Goal: Task Accomplishment & Management: Manage account settings

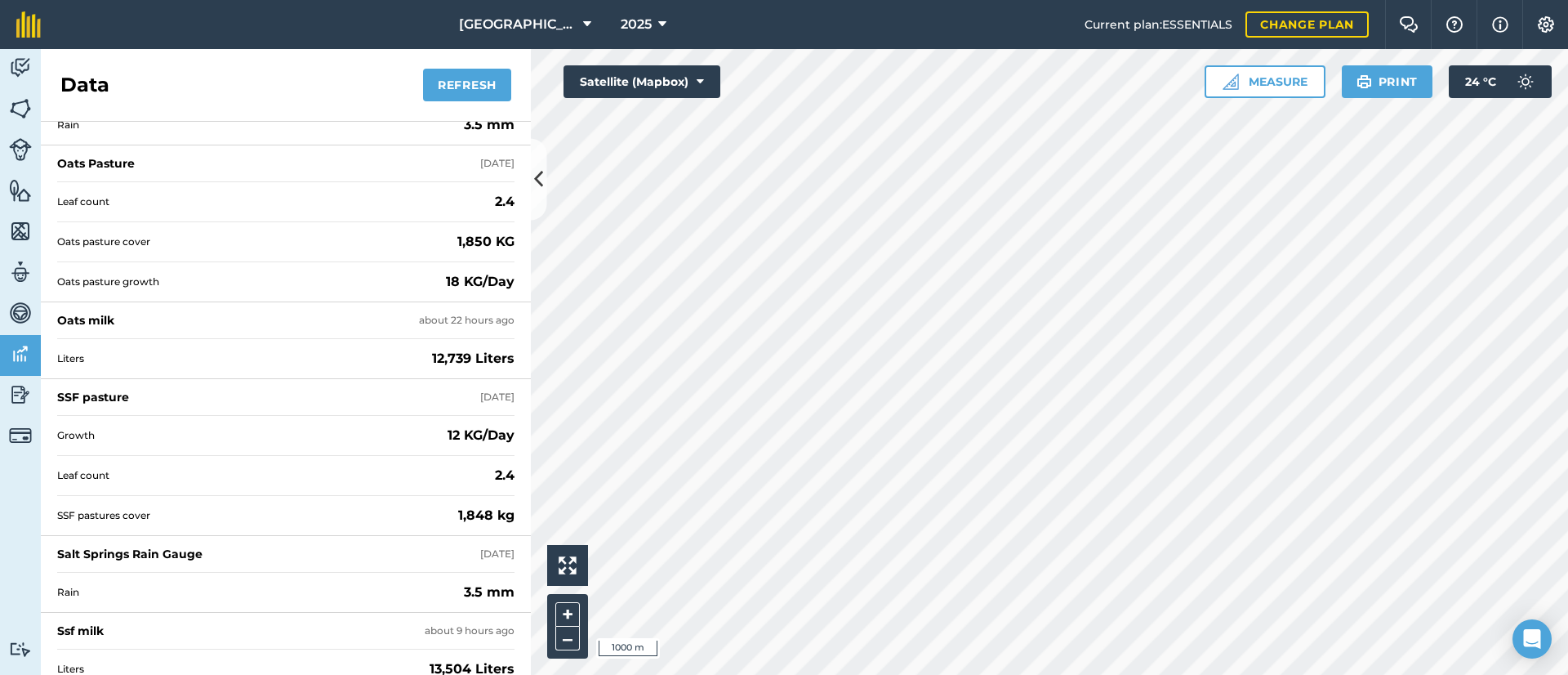
scroll to position [142, 0]
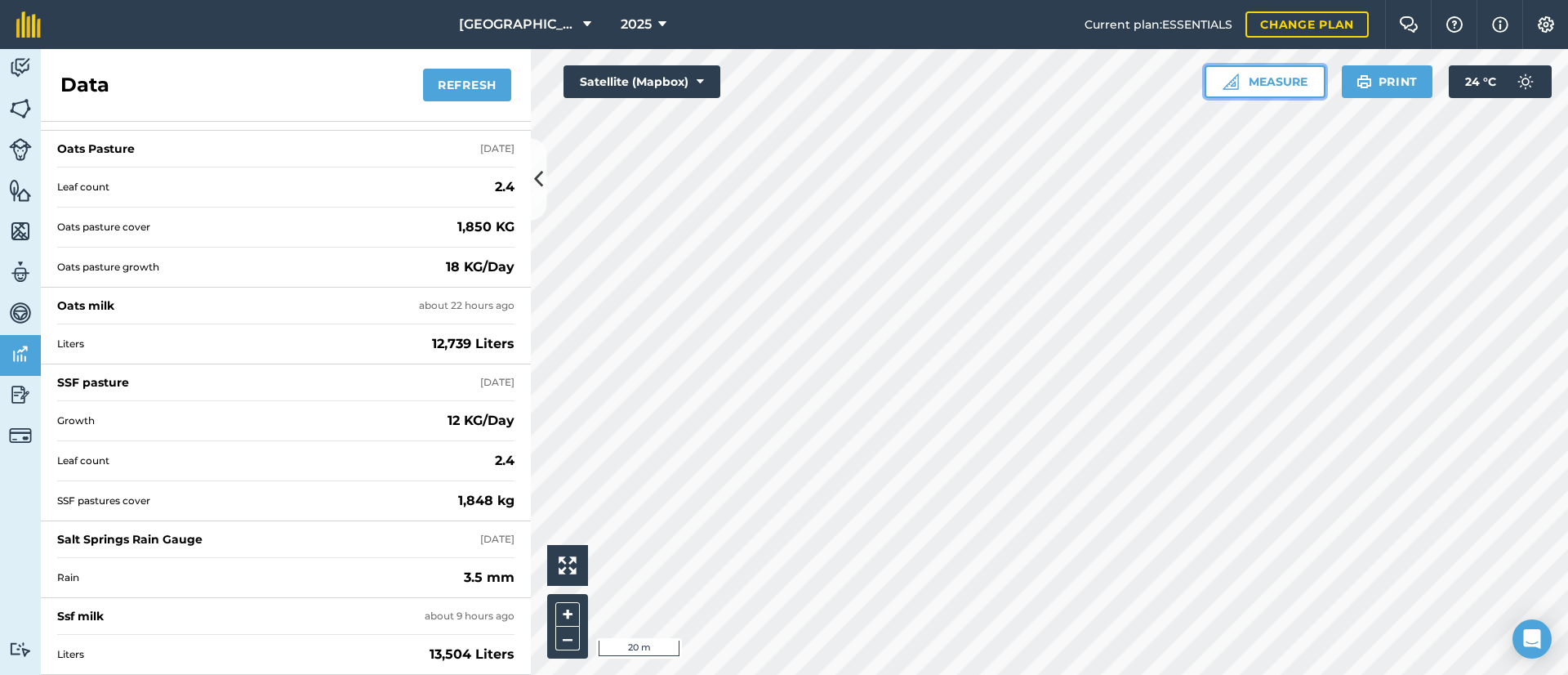
click at [1260, 84] on button "Measure" at bounding box center [1265, 82] width 121 height 33
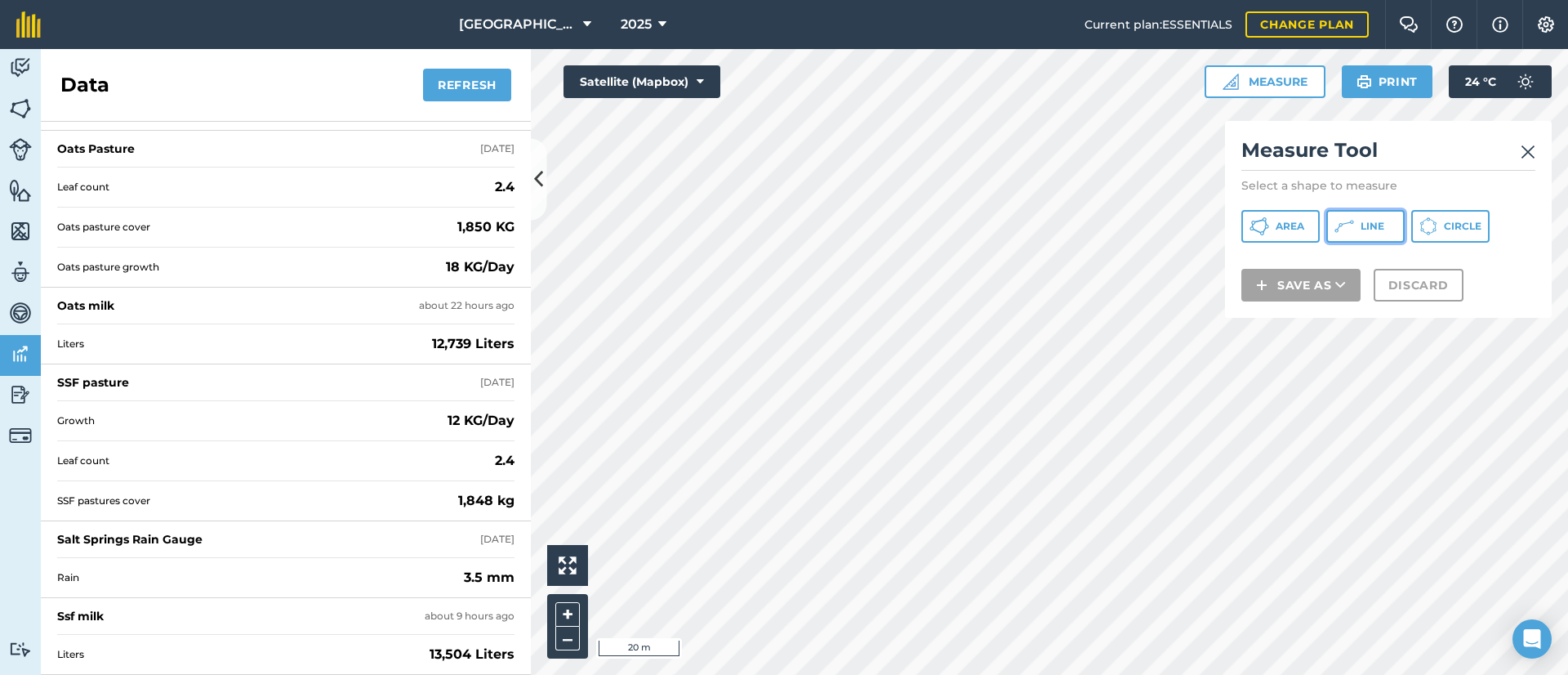
click at [1269, 221] on icon at bounding box center [1258, 226] width 20 height 20
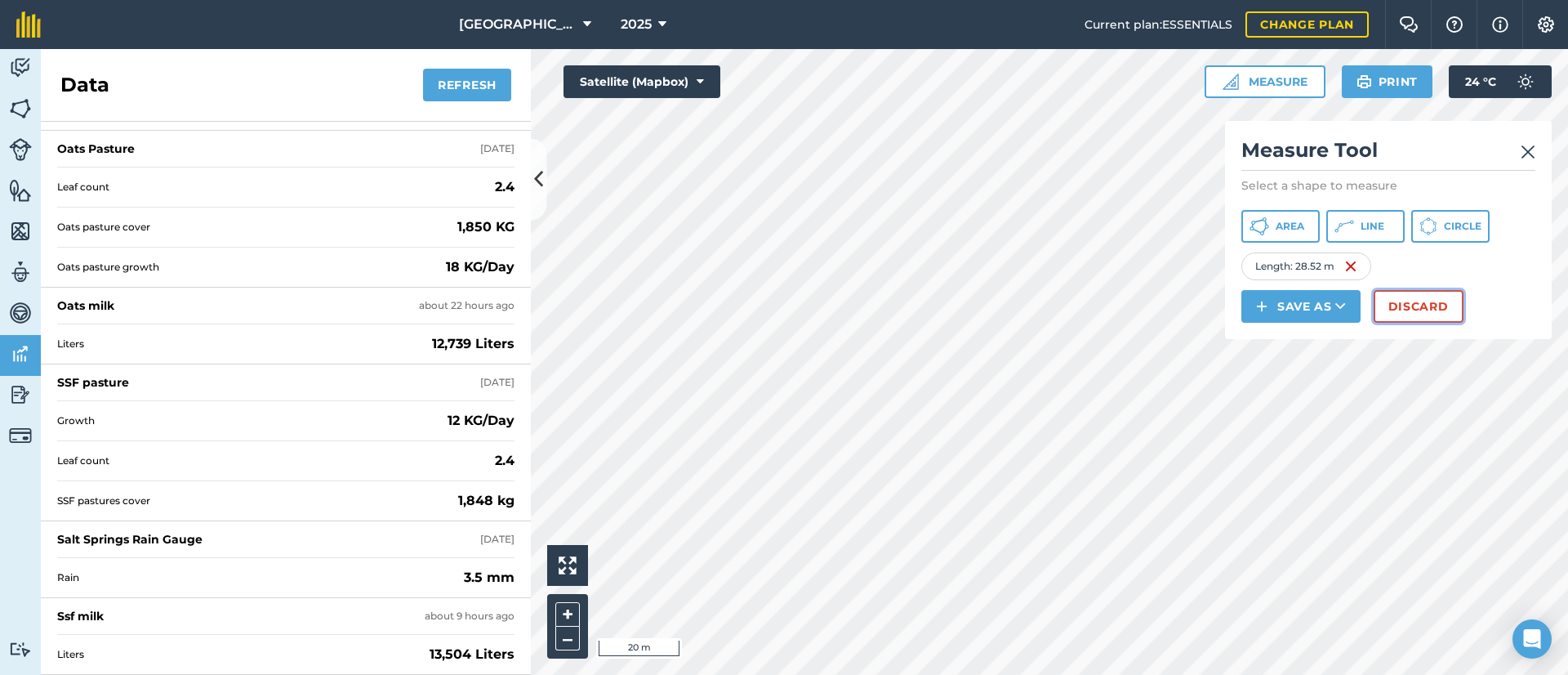
click at [1401, 297] on button "Discard" at bounding box center [1419, 306] width 90 height 33
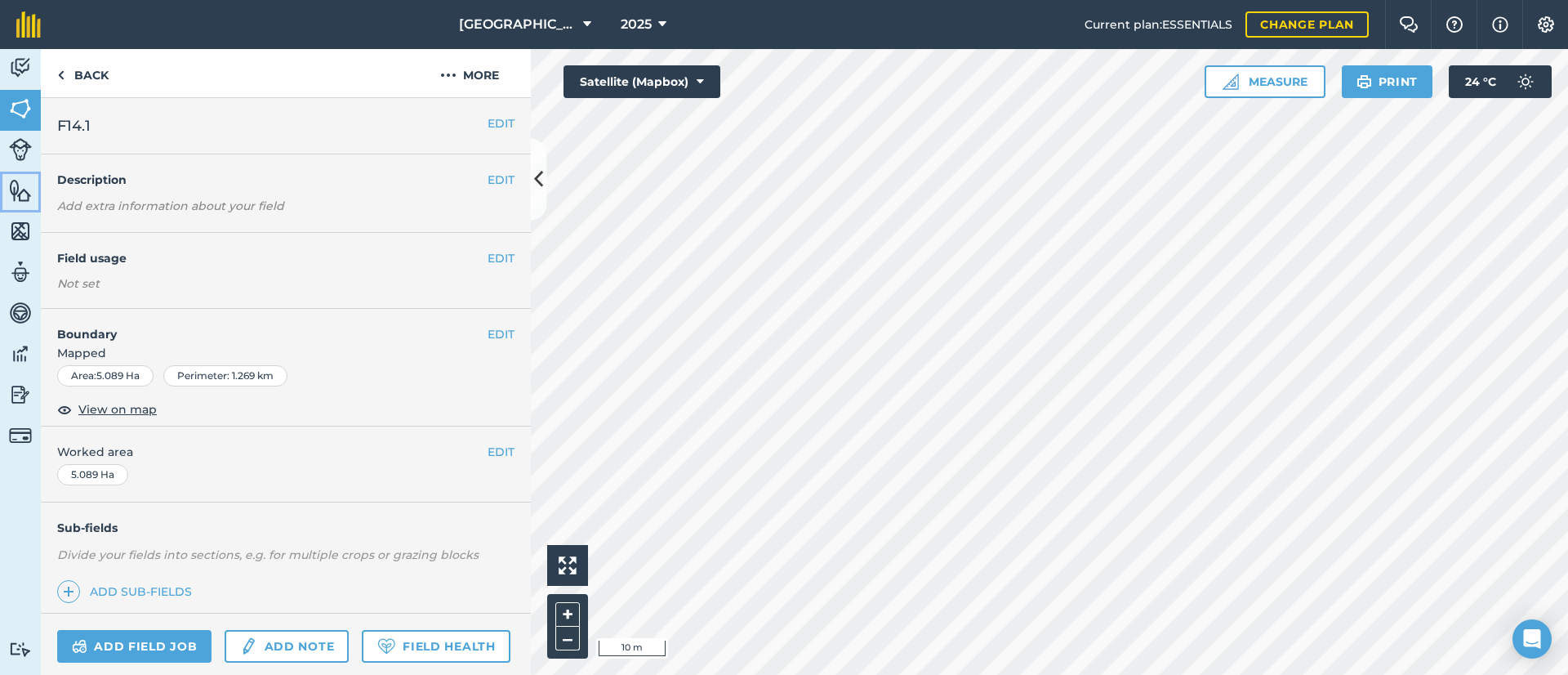
click at [5, 192] on link "Features" at bounding box center [21, 192] width 41 height 41
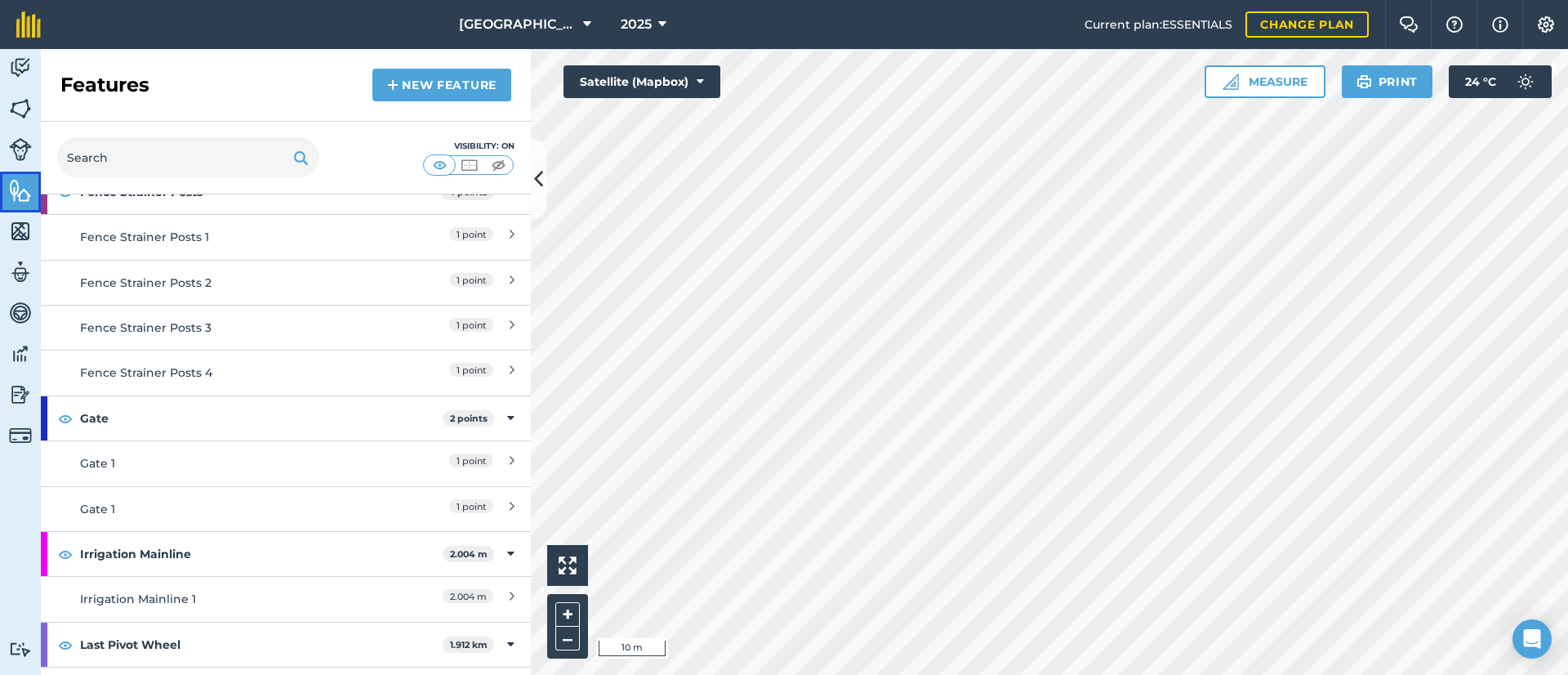
scroll to position [1225, 0]
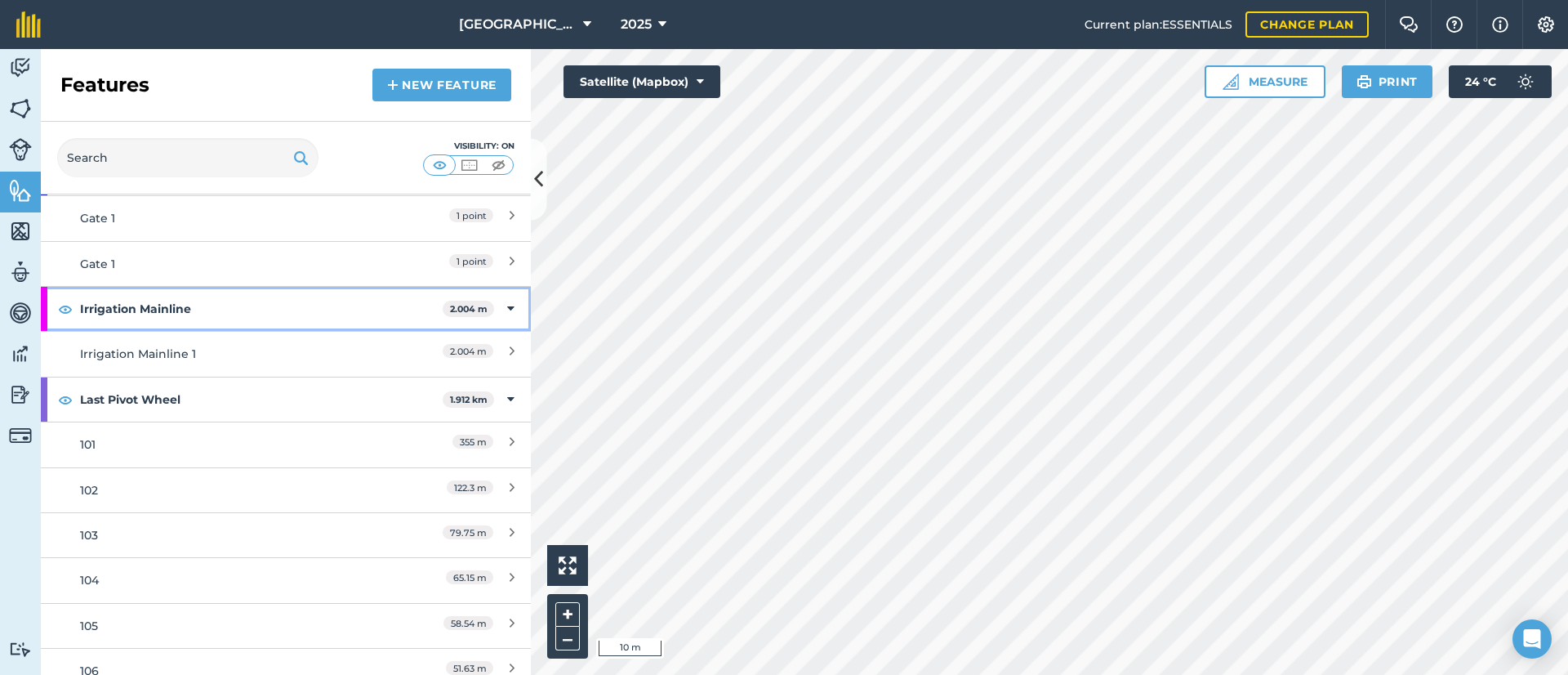
click at [221, 319] on strong "Irrigation Mainline" at bounding box center [261, 308] width 362 height 44
click at [243, 319] on strong "Irrigation Mainline" at bounding box center [263, 308] width 366 height 44
click at [243, 319] on strong "Irrigation Mainline" at bounding box center [261, 308] width 362 height 44
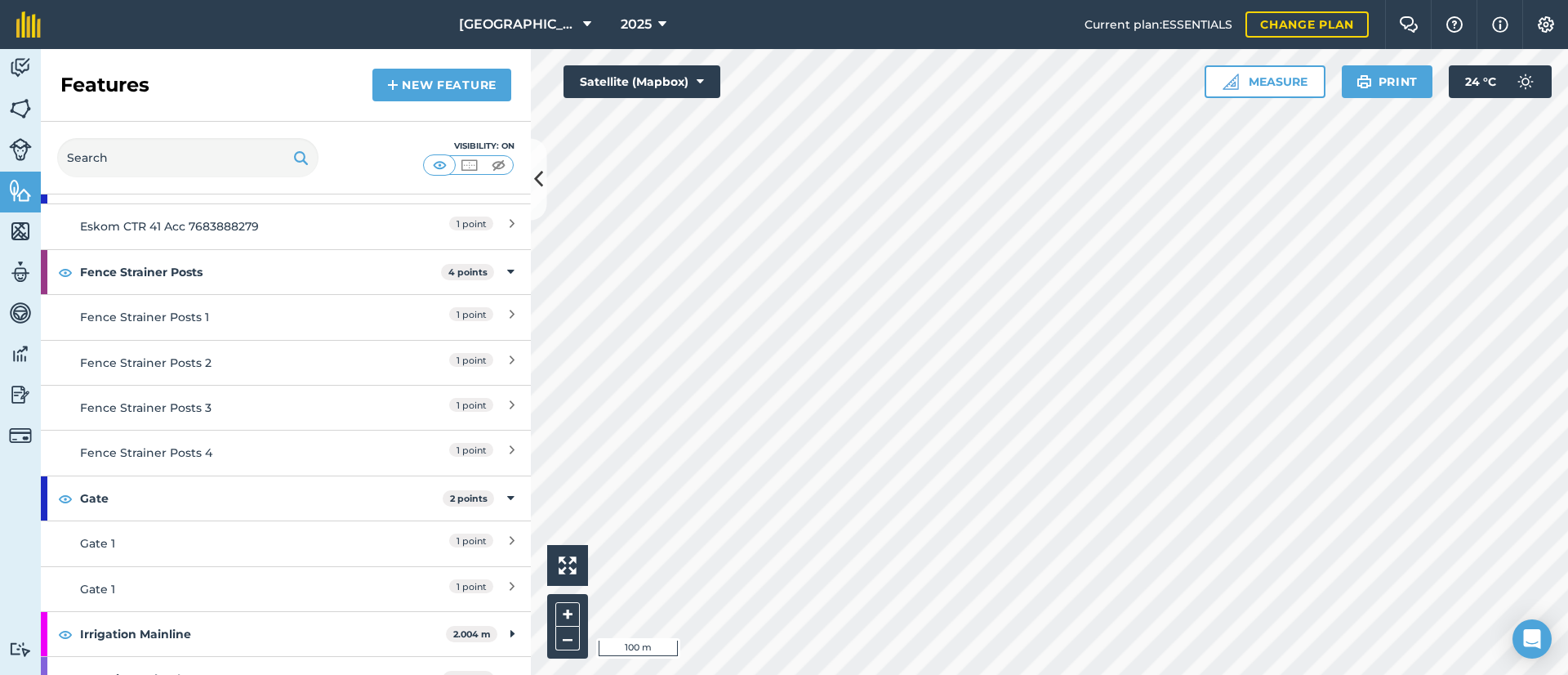
scroll to position [287, 0]
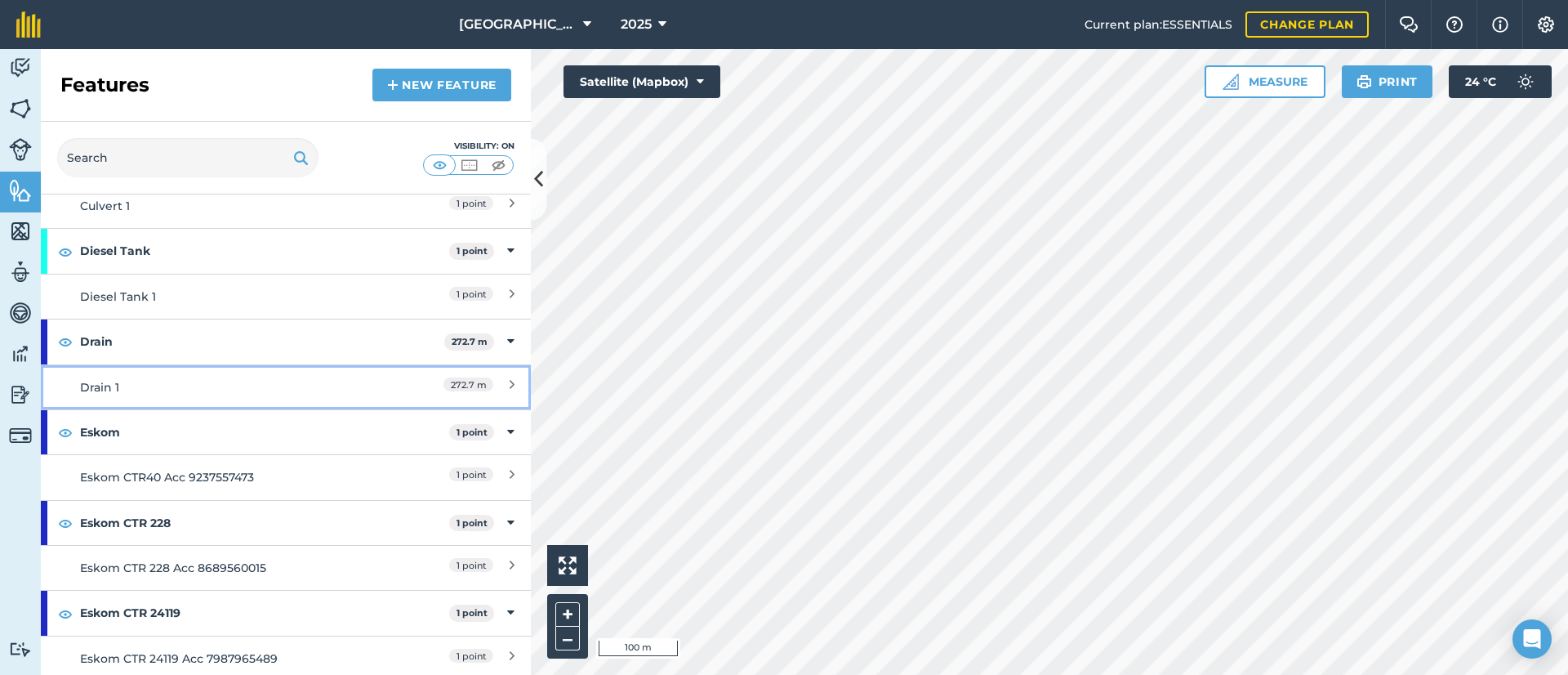
click at [132, 390] on div "Drain 1" at bounding box center [224, 387] width 290 height 18
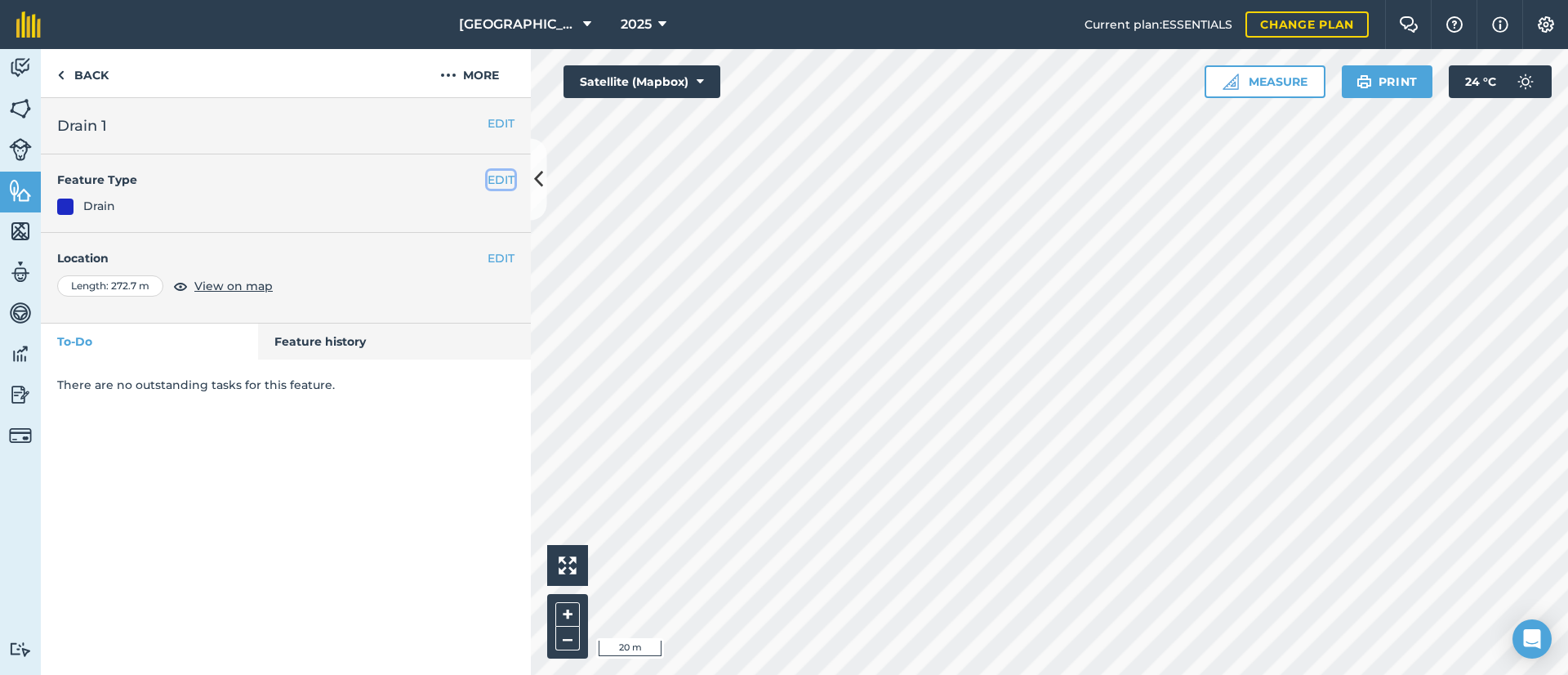
click at [500, 179] on button "EDIT" at bounding box center [501, 179] width 27 height 18
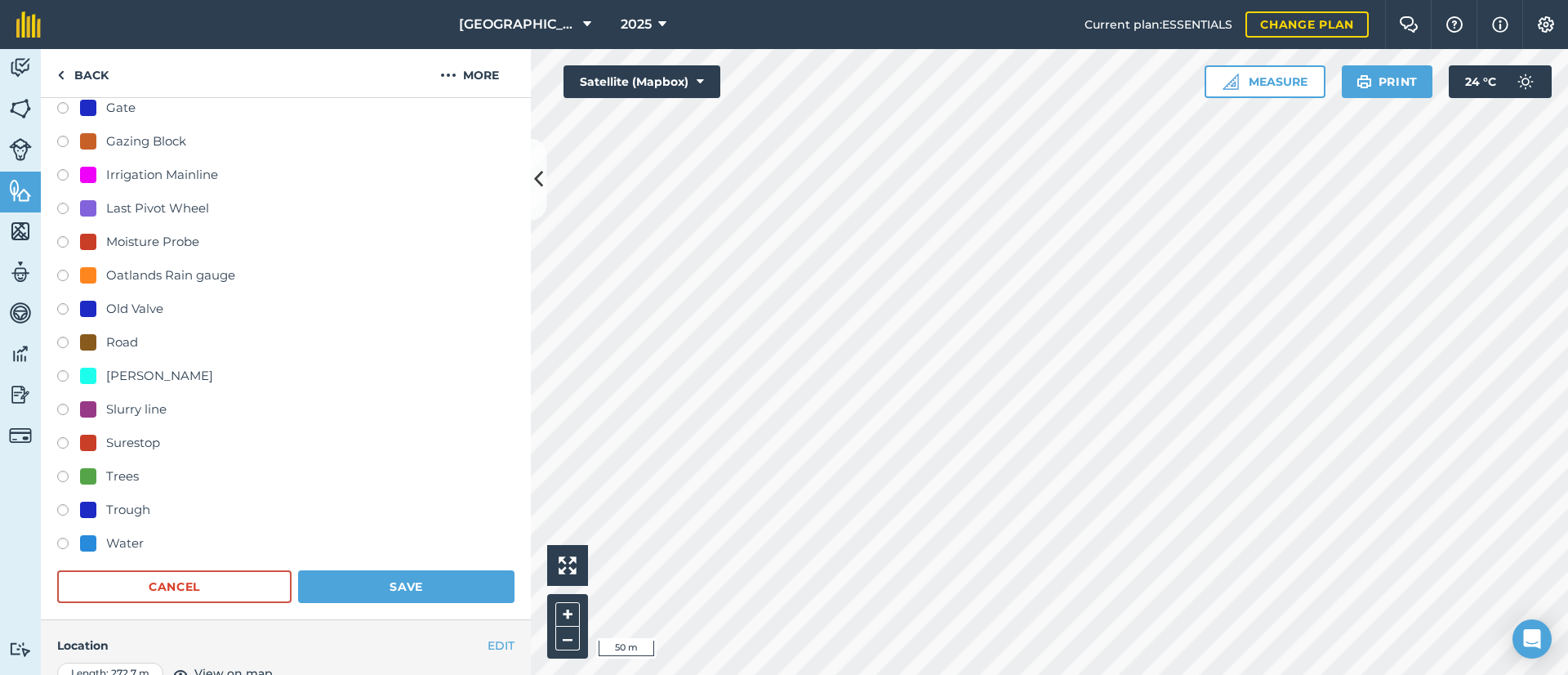
scroll to position [298, 0]
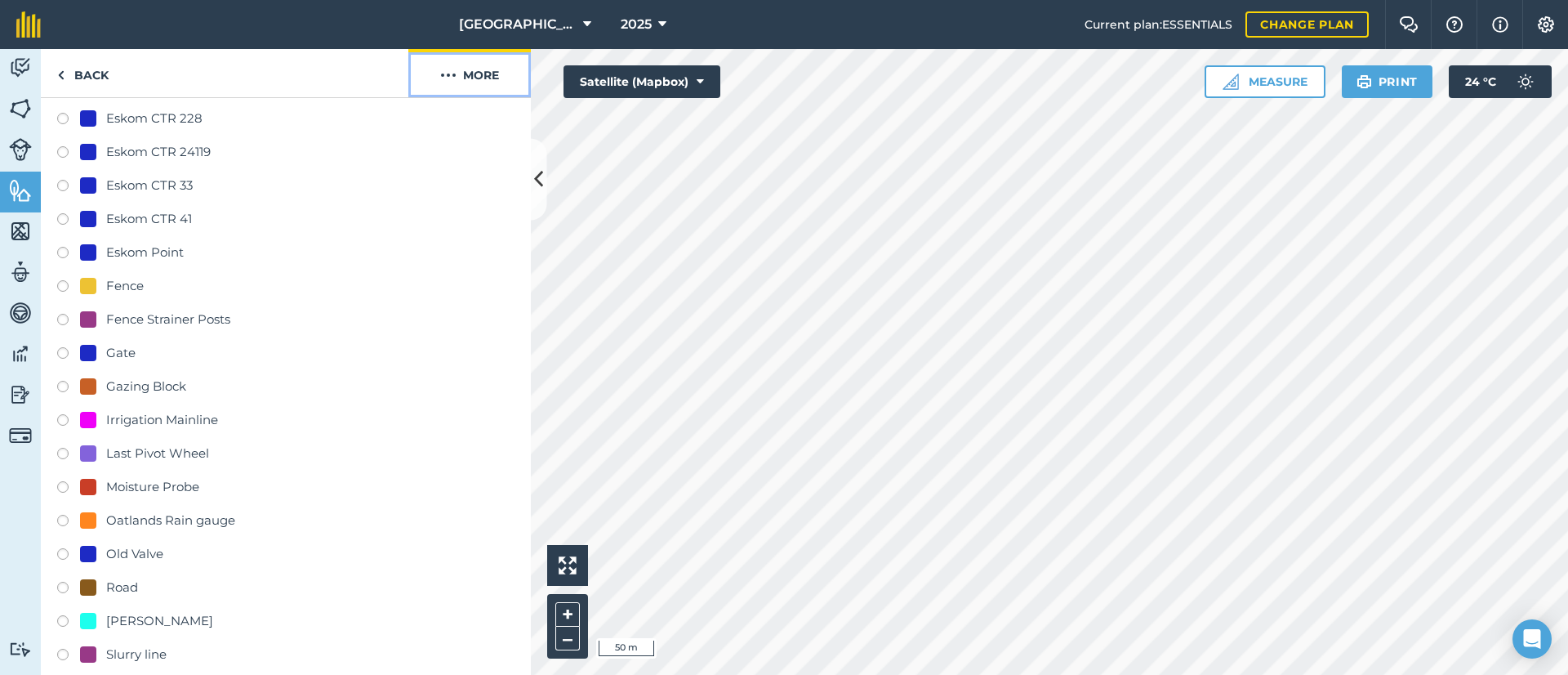
click at [468, 72] on button "More" at bounding box center [469, 72] width 123 height 48
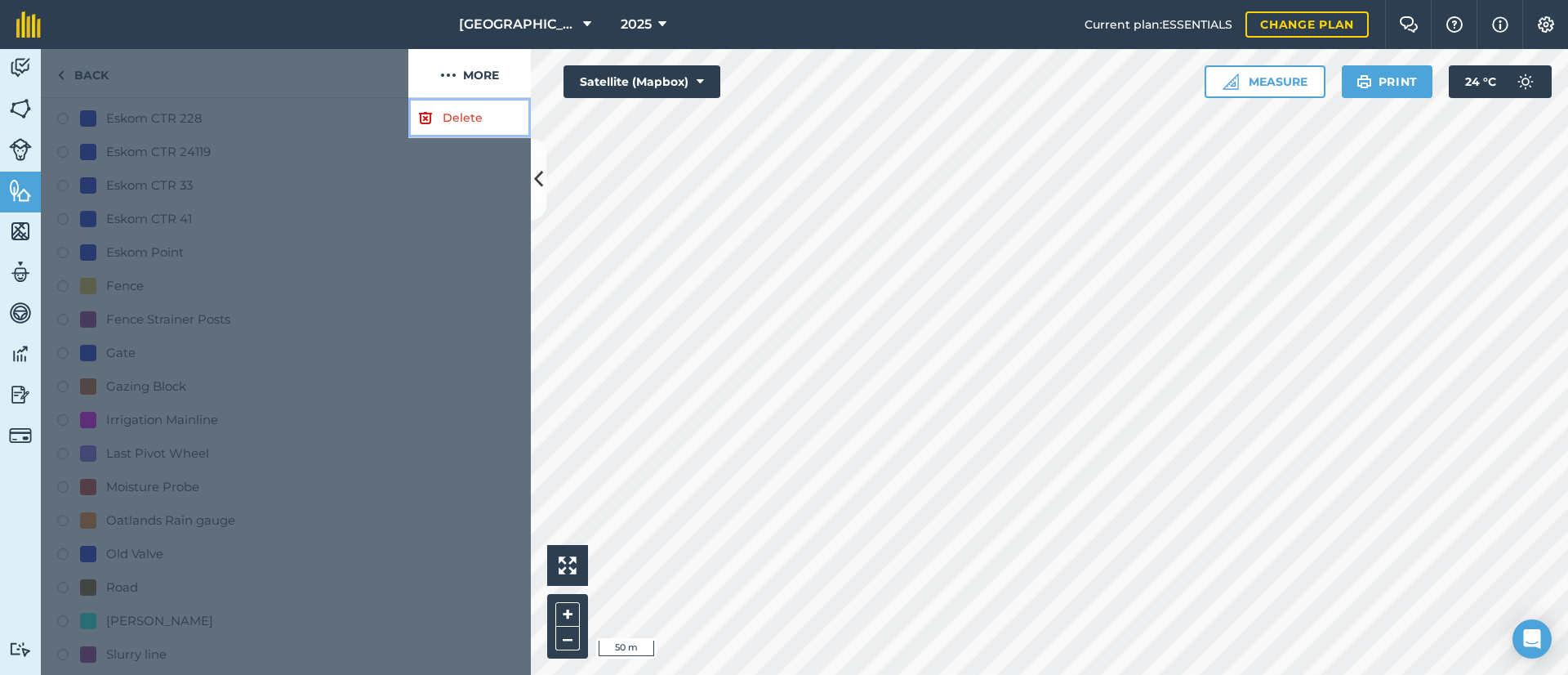
click at [459, 118] on link "Delete" at bounding box center [469, 117] width 123 height 40
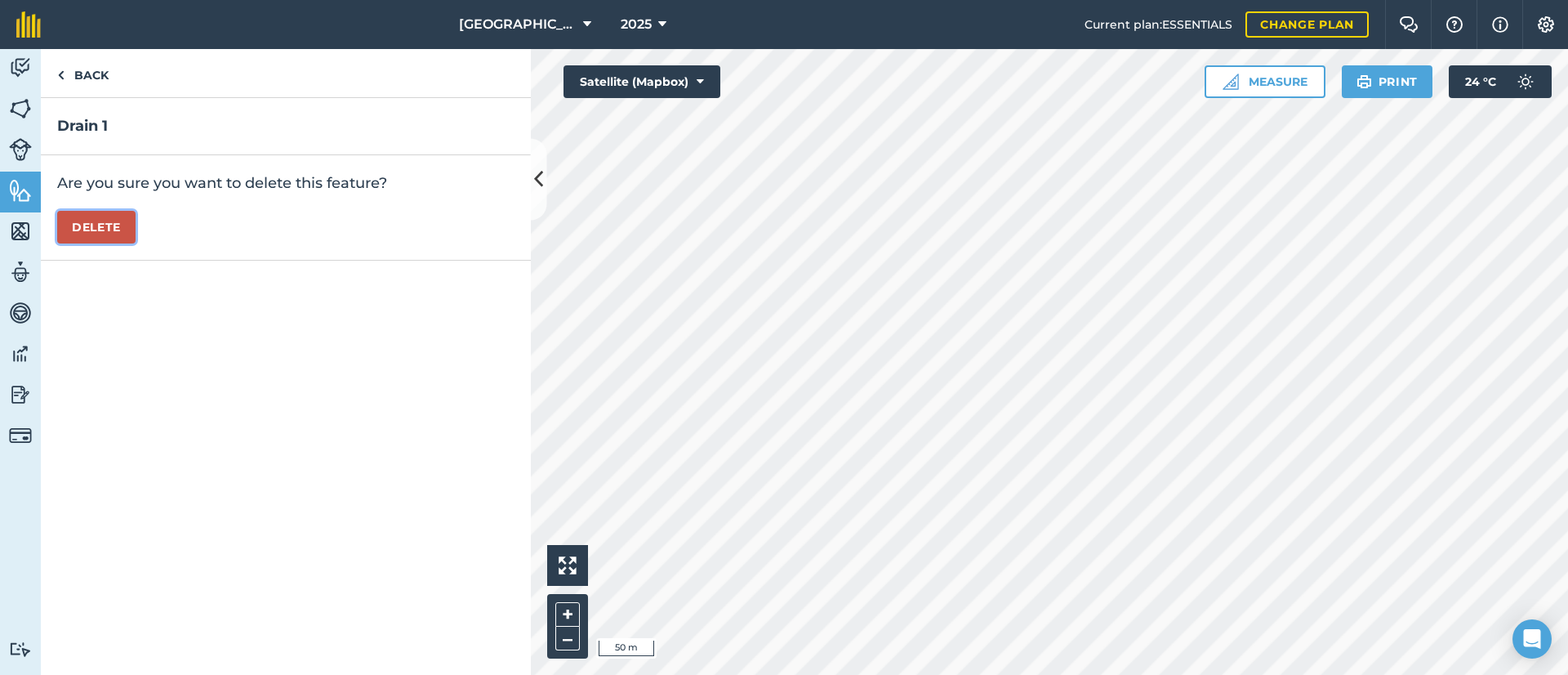
click at [98, 214] on button "Delete" at bounding box center [97, 227] width 79 height 33
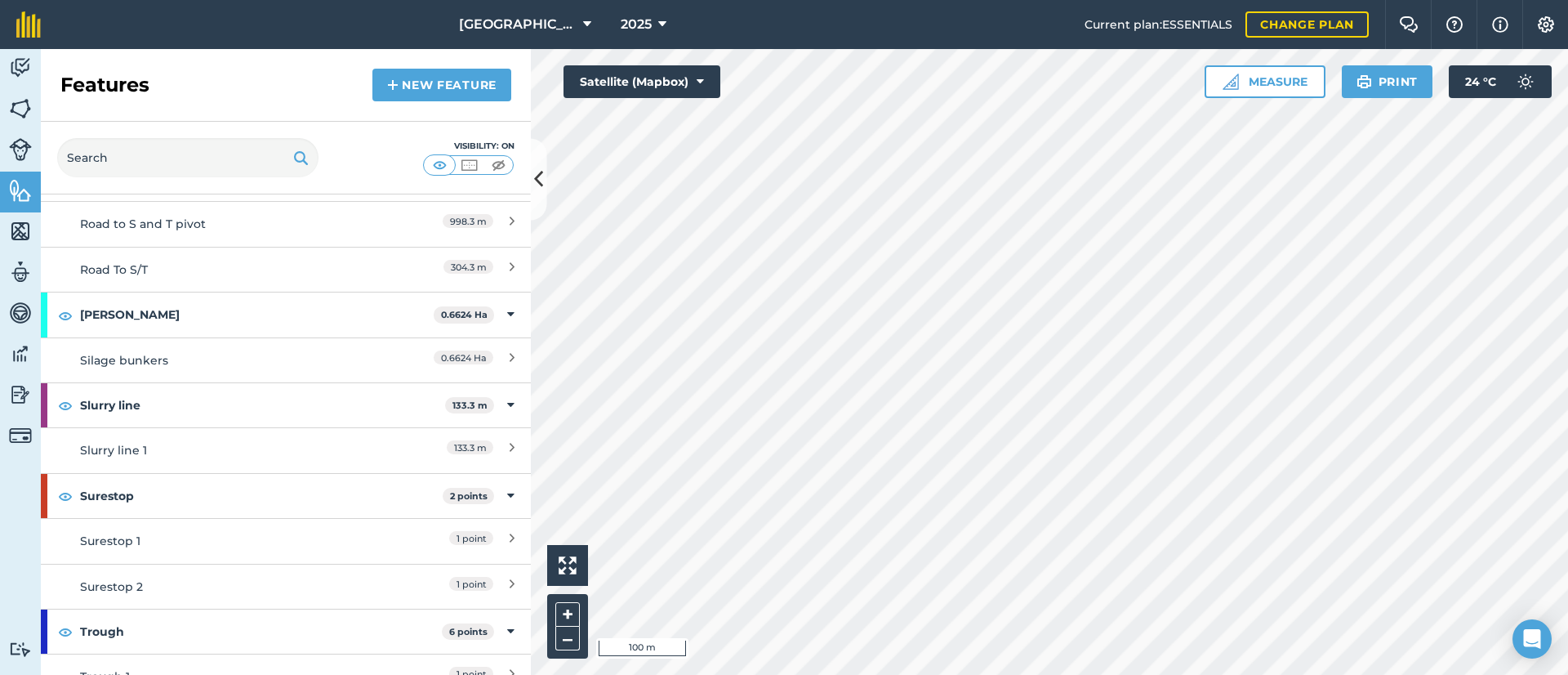
scroll to position [3921, 0]
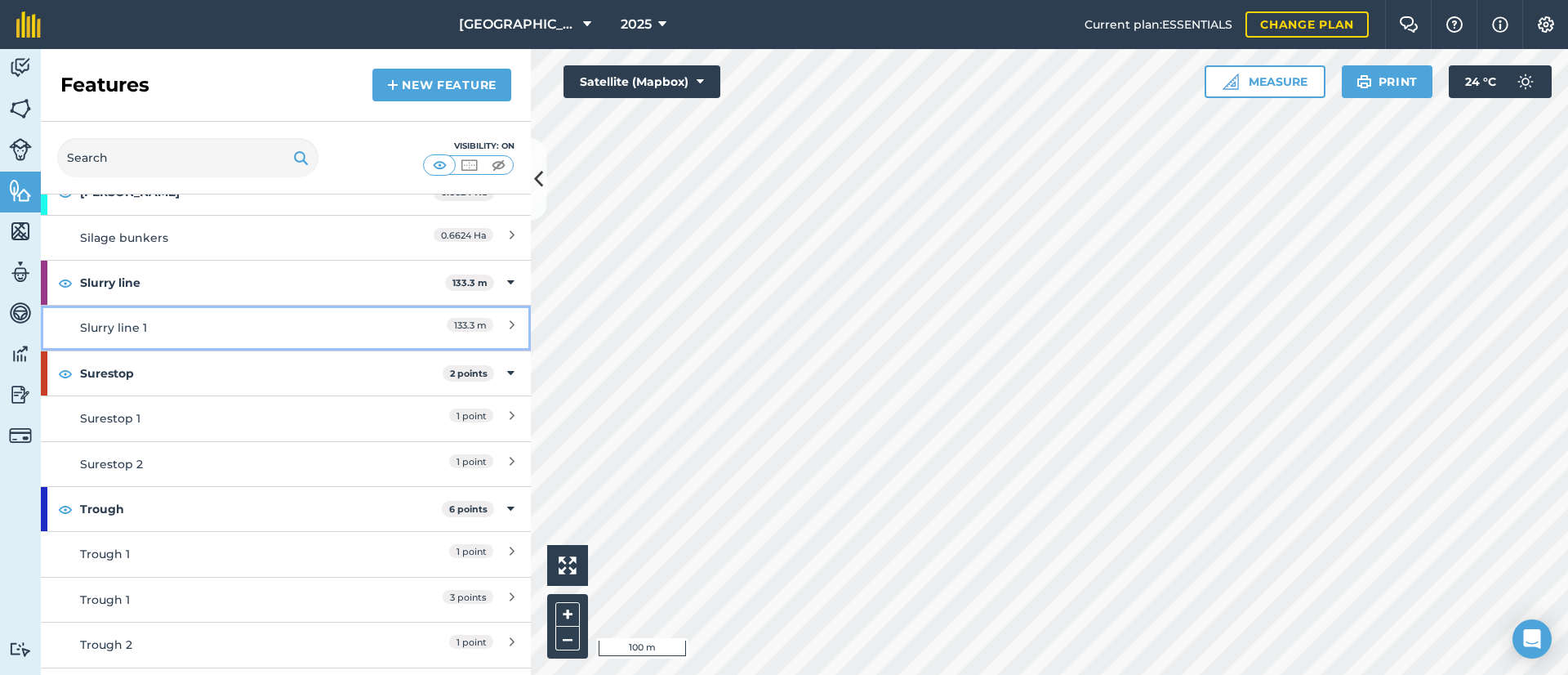
click at [158, 337] on div "Slurry line 1" at bounding box center [224, 327] width 290 height 18
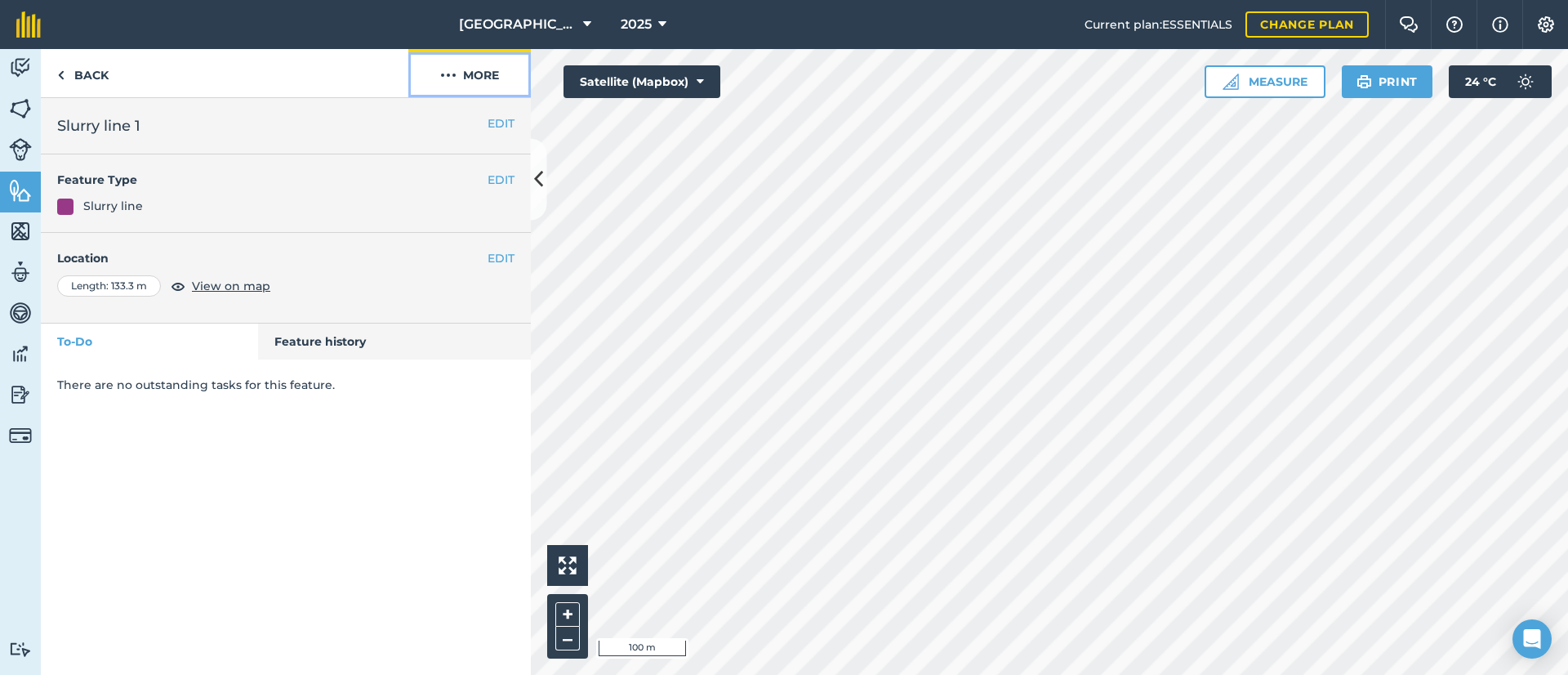
click at [476, 76] on button "More" at bounding box center [469, 72] width 123 height 48
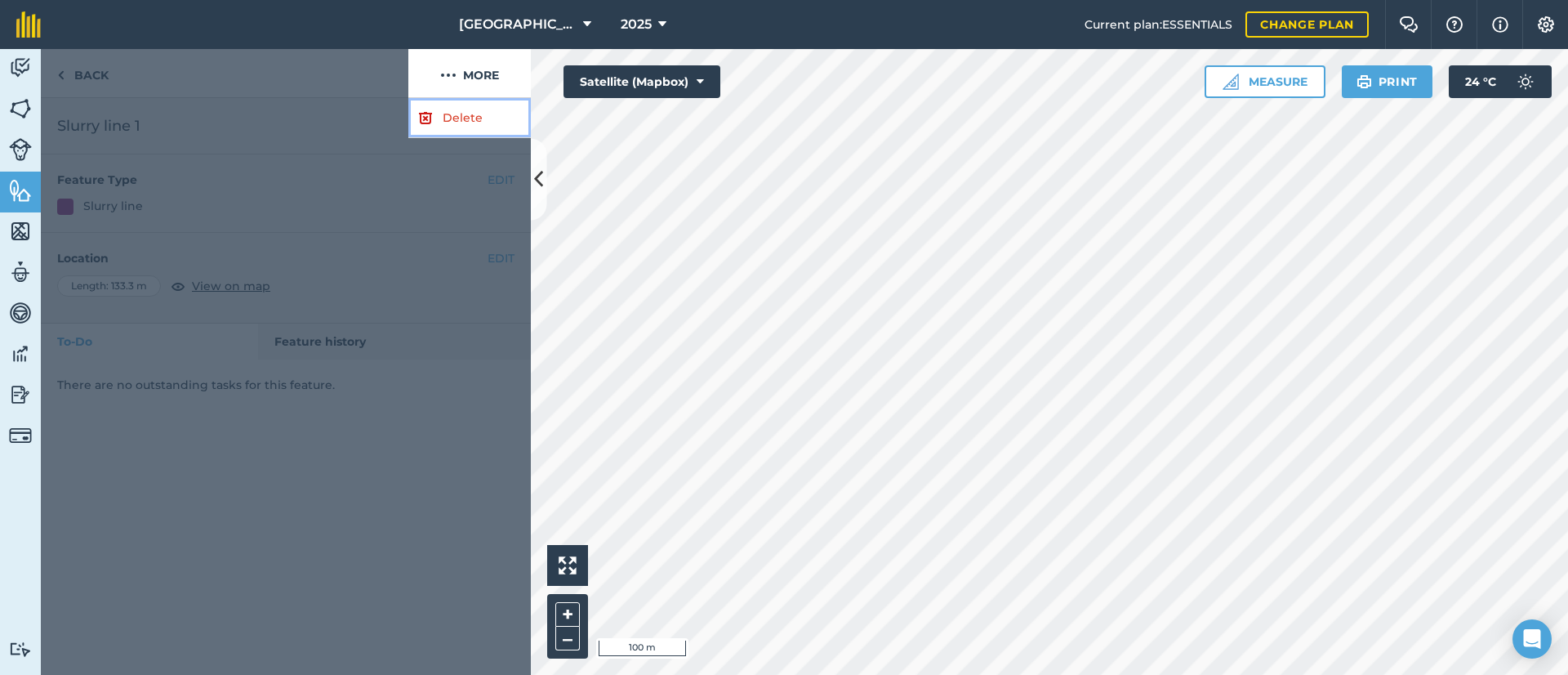
click at [464, 115] on link "Delete" at bounding box center [469, 117] width 123 height 40
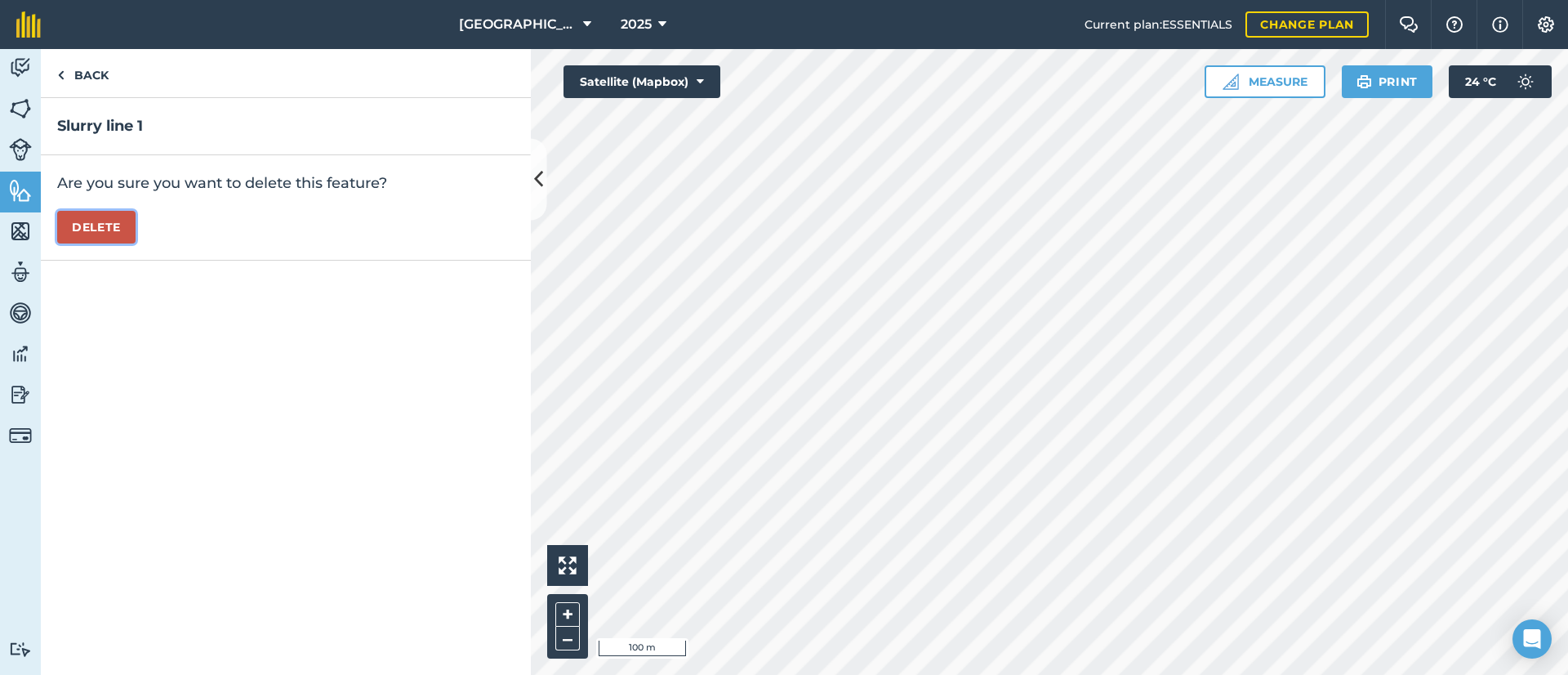
click at [85, 217] on button "Delete" at bounding box center [97, 227] width 79 height 33
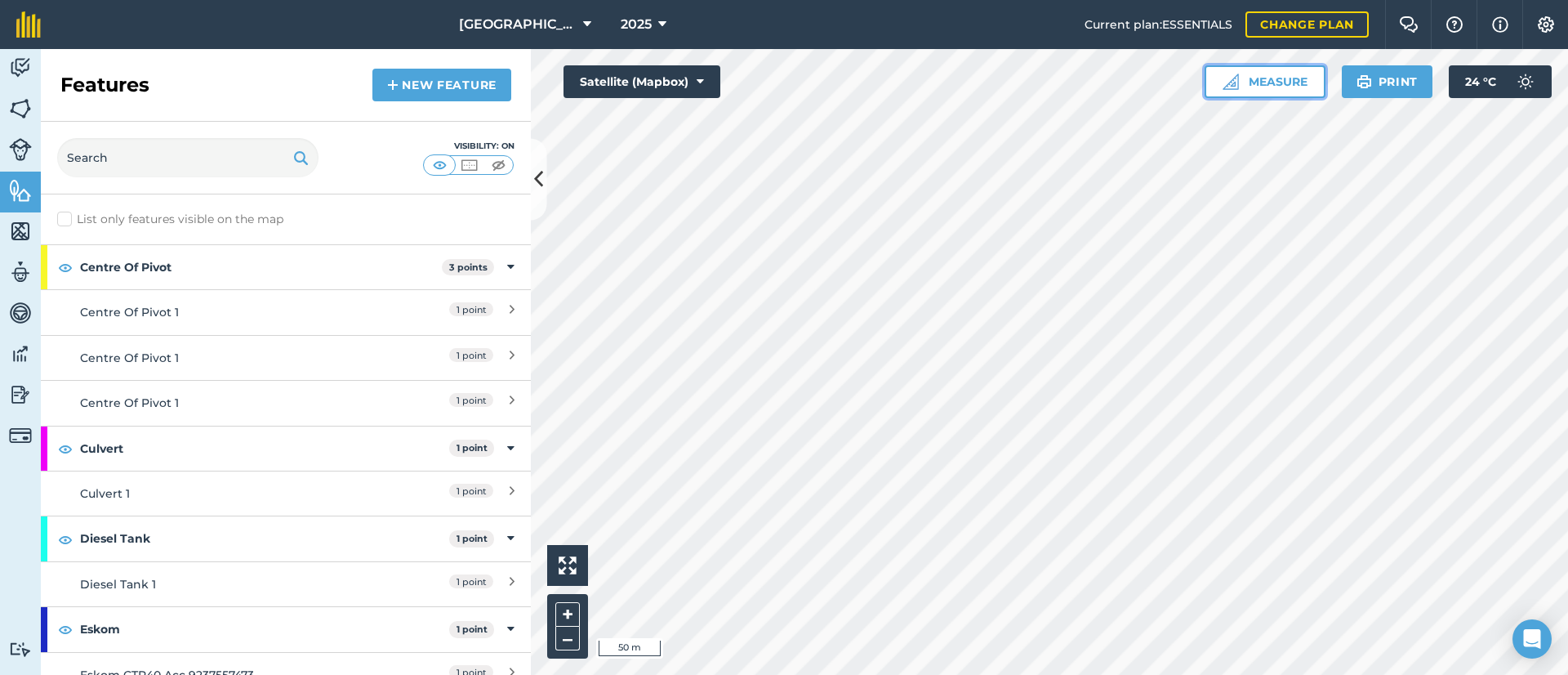
click at [1280, 79] on button "Measure" at bounding box center [1265, 82] width 121 height 33
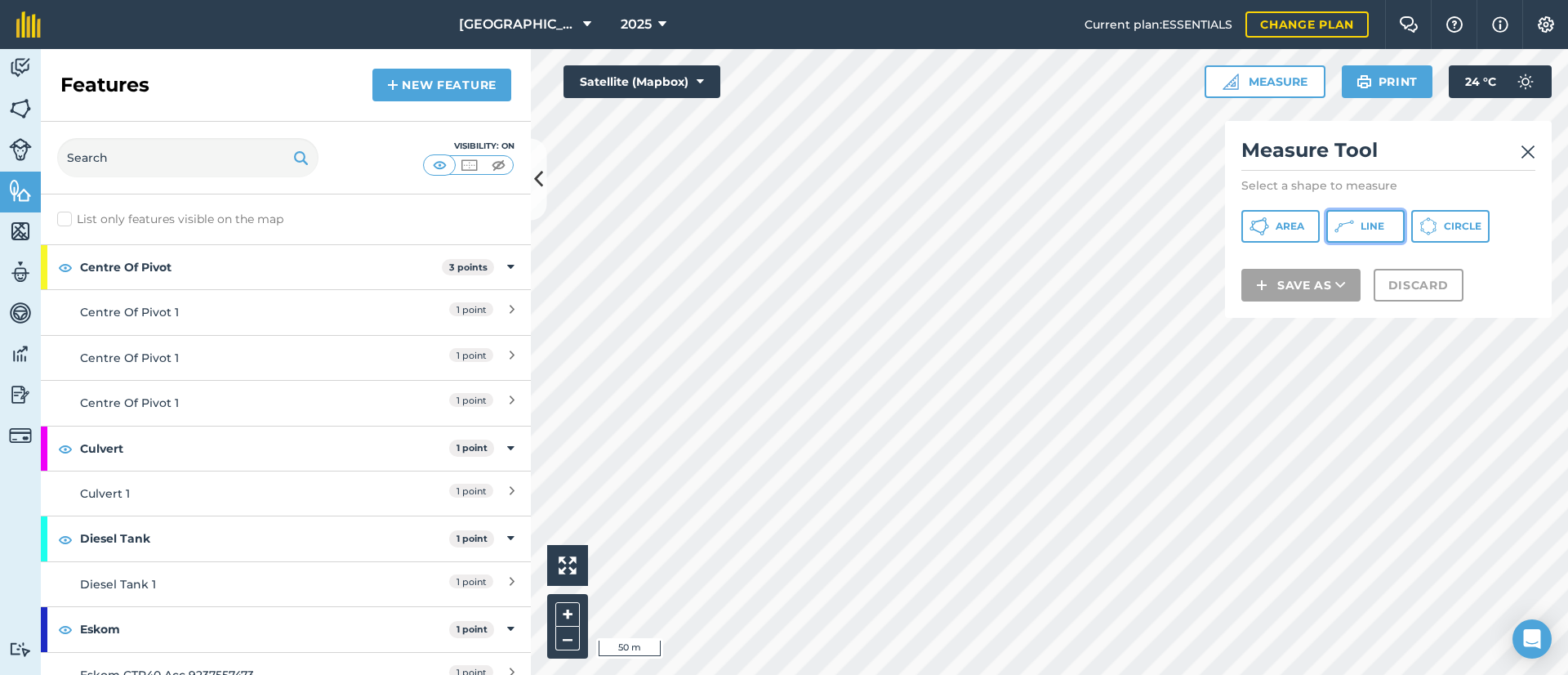
click at [1370, 229] on span "Line" at bounding box center [1372, 226] width 23 height 13
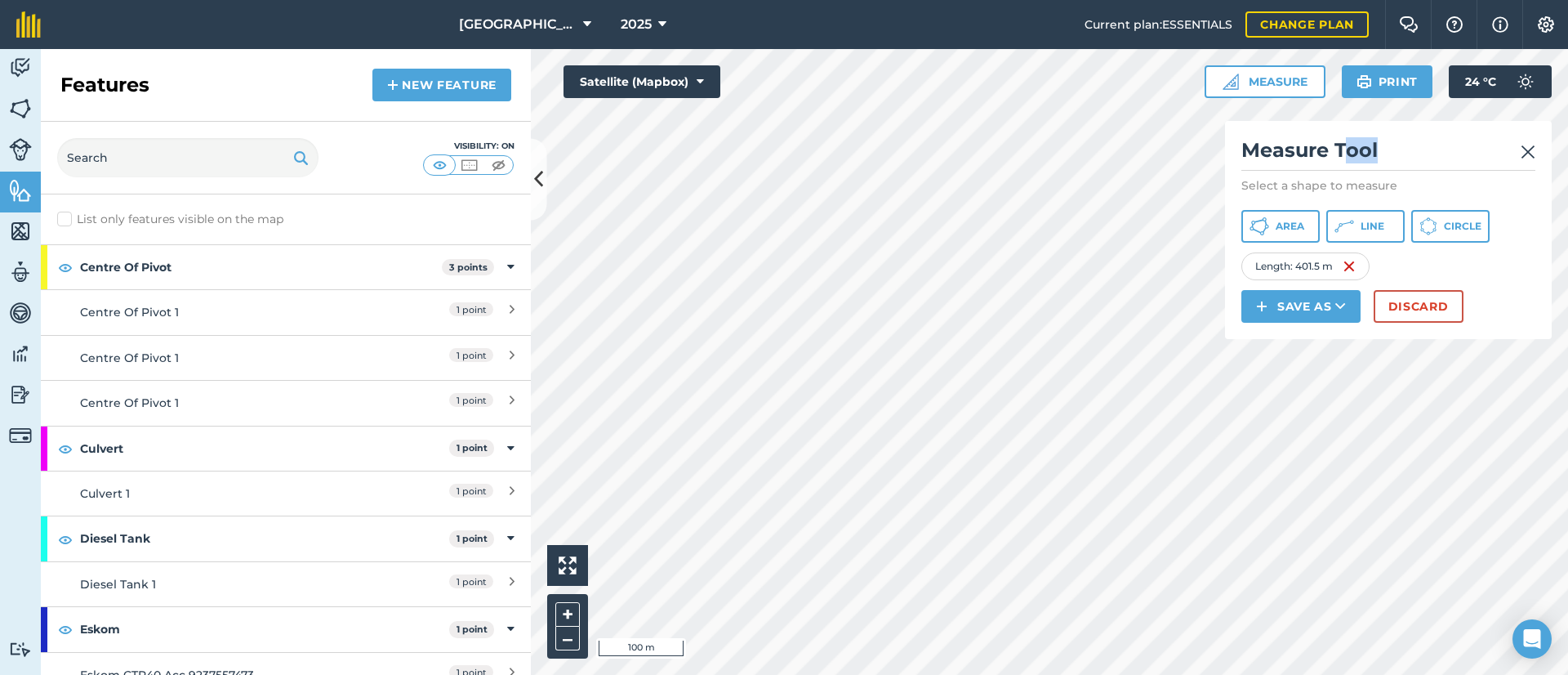
drag, startPoint x: 1437, startPoint y: 143, endPoint x: 1347, endPoint y: 149, distance: 90.2
click at [1348, 149] on h2 "Measure Tool" at bounding box center [1388, 154] width 294 height 34
click at [1414, 147] on h2 "Measure Tool" at bounding box center [1388, 154] width 294 height 34
drag, startPoint x: 1419, startPoint y: 147, endPoint x: 1405, endPoint y: 172, distance: 28.7
click at [1405, 172] on div "Measure Tool Select a shape to measure Area Line Circle Length : 401.5 m Save a…" at bounding box center [1388, 230] width 327 height 218
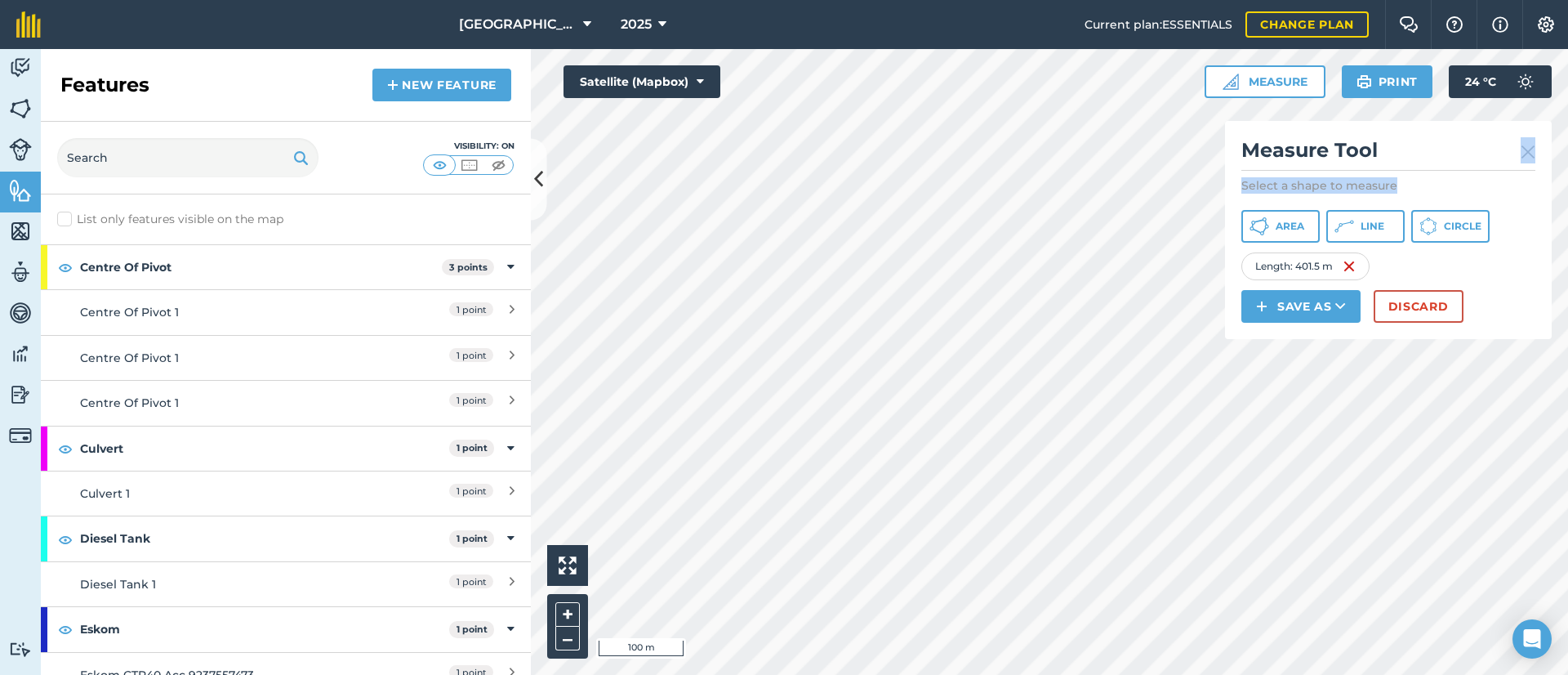
click at [1432, 149] on h2 "Measure Tool" at bounding box center [1388, 154] width 294 height 34
